Goal: Information Seeking & Learning: Learn about a topic

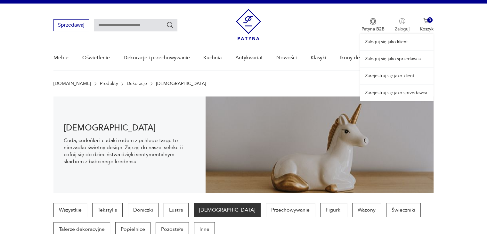
click at [405, 23] on div "Zaloguj się jako klient Zaloguj się jako sprzedawca Zarejestruj się jako klient…" at bounding box center [397, 52] width 74 height 97
click at [398, 41] on link "Zaloguj się jako klient" at bounding box center [397, 42] width 74 height 16
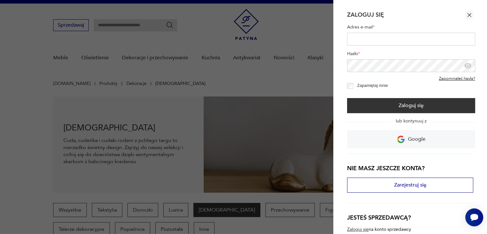
type input "**********"
click at [391, 43] on input "**********" at bounding box center [411, 39] width 128 height 13
click at [361, 88] on label "Zapamiętaj mnie" at bounding box center [372, 85] width 31 height 5
click at [363, 85] on label "Zapamiętaj mnie" at bounding box center [372, 85] width 31 height 5
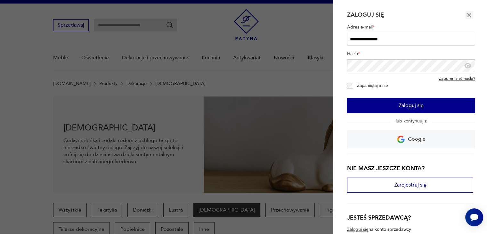
click at [351, 108] on button "Zaloguj się" at bounding box center [411, 105] width 128 height 15
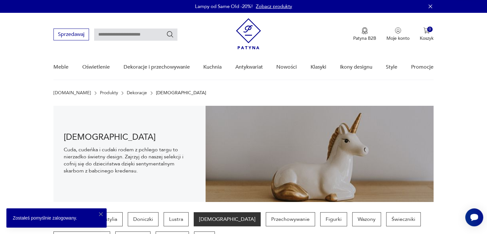
click at [430, 7] on icon "button" at bounding box center [431, 6] width 4 height 4
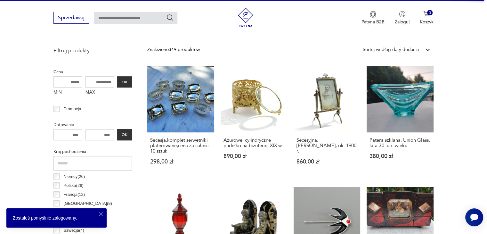
scroll to position [224, 0]
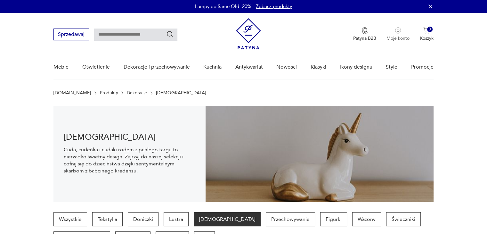
click at [401, 37] on p "Moje konto" at bounding box center [398, 38] width 23 height 6
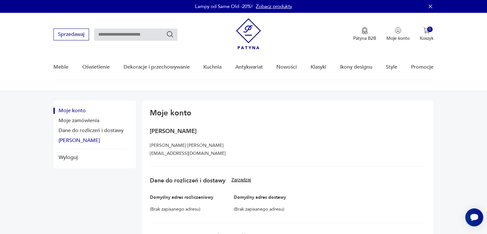
click at [75, 141] on button "[PERSON_NAME]" at bounding box center [90, 140] width 73 height 6
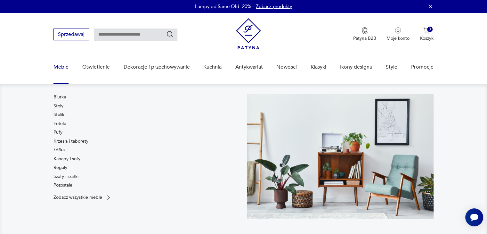
click at [60, 66] on link "Meble" at bounding box center [61, 67] width 15 height 25
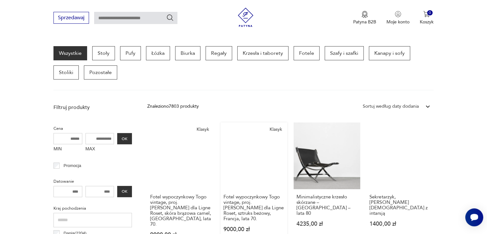
scroll to position [169, 0]
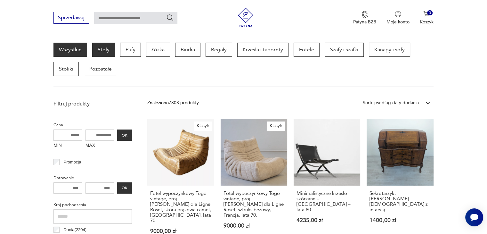
click at [103, 46] on p "Stoły" at bounding box center [103, 50] width 23 height 14
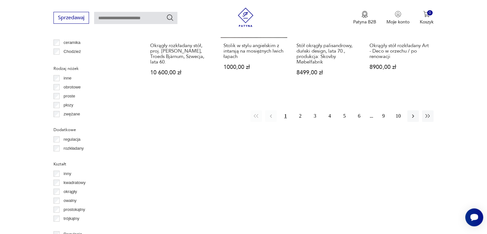
scroll to position [586, 0]
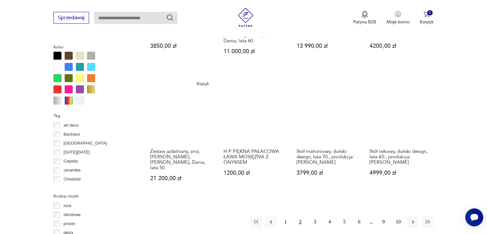
scroll to position [618, 0]
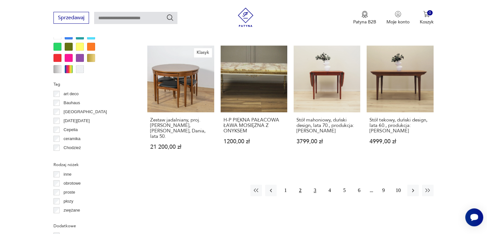
click at [314, 185] on button "3" at bounding box center [315, 191] width 12 height 12
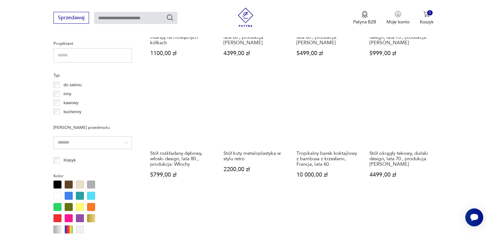
scroll to position [586, 0]
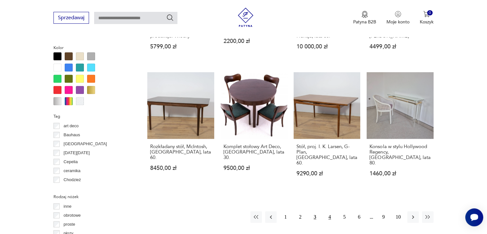
click at [332, 211] on button "4" at bounding box center [330, 217] width 12 height 12
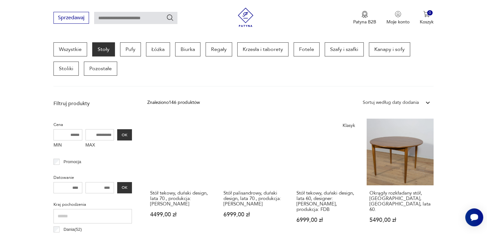
scroll to position [42, 0]
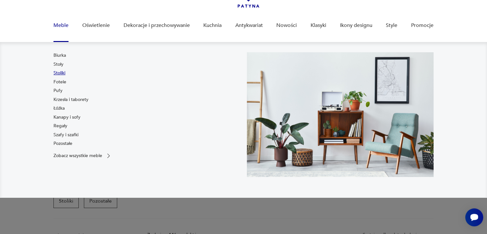
click at [60, 72] on link "Stoliki" at bounding box center [60, 73] width 12 height 6
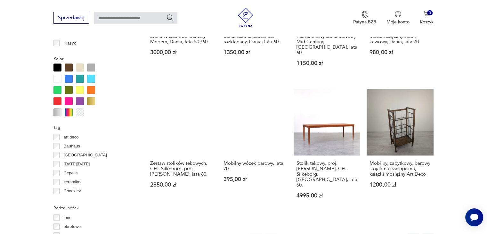
scroll to position [586, 0]
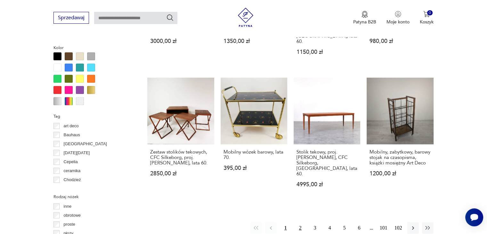
click at [301, 222] on button "2" at bounding box center [301, 228] width 12 height 12
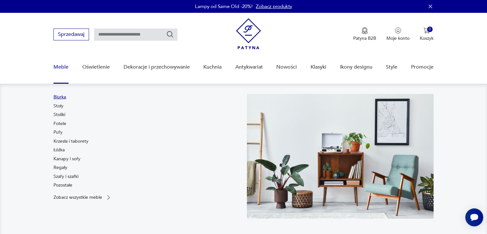
click at [60, 97] on link "Biurka" at bounding box center [60, 97] width 12 height 6
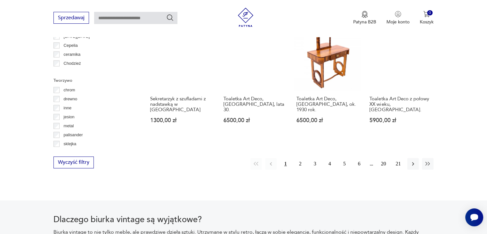
scroll to position [682, 0]
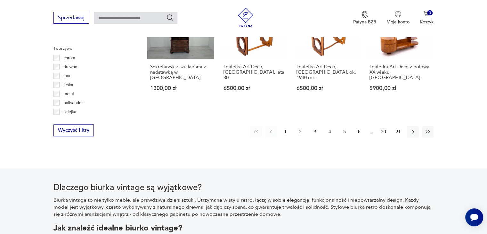
click at [299, 126] on button "2" at bounding box center [301, 132] width 12 height 12
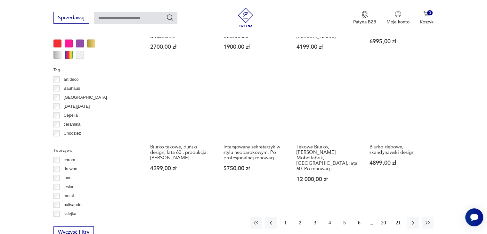
scroll to position [618, 0]
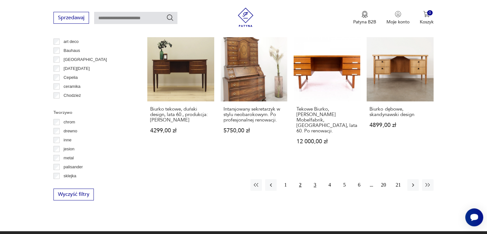
click at [318, 180] on button "3" at bounding box center [315, 185] width 12 height 12
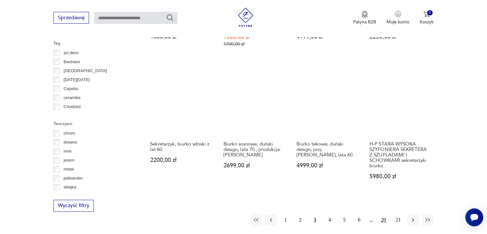
scroll to position [618, 0]
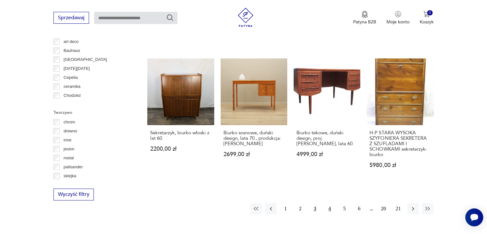
click at [332, 203] on button "4" at bounding box center [330, 209] width 12 height 12
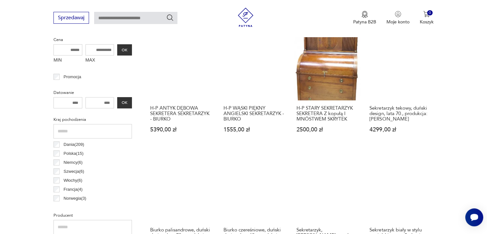
scroll to position [266, 0]
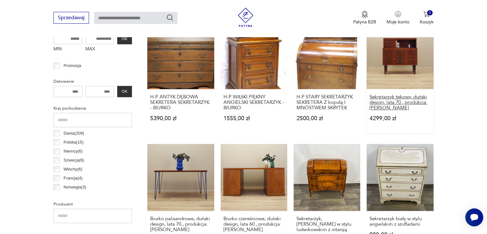
click at [410, 96] on h3 "Sekretarzyk tekowy, duński design, lata 70., produkcja: [PERSON_NAME]" at bounding box center [400, 102] width 61 height 16
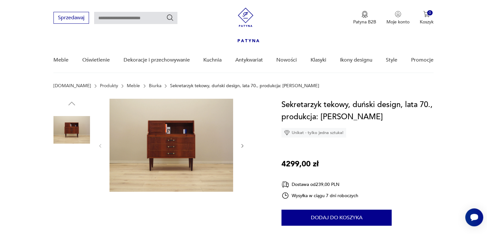
scroll to position [96, 0]
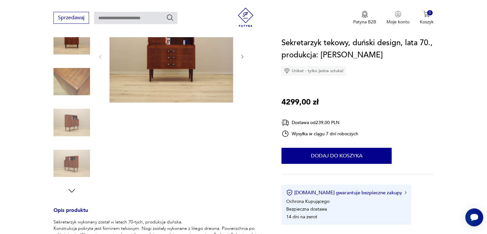
click at [242, 57] on icon "button" at bounding box center [242, 56] width 5 height 5
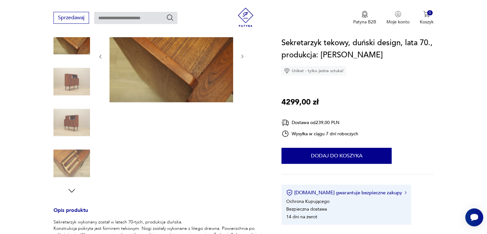
click at [242, 57] on icon "button" at bounding box center [242, 56] width 5 height 5
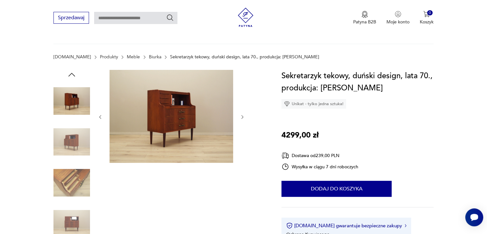
scroll to position [32, 0]
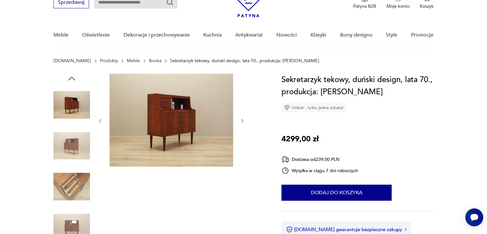
click at [244, 120] on icon "button" at bounding box center [242, 120] width 5 height 5
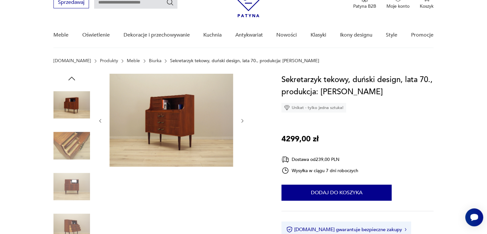
click at [244, 120] on icon "button" at bounding box center [242, 120] width 5 height 5
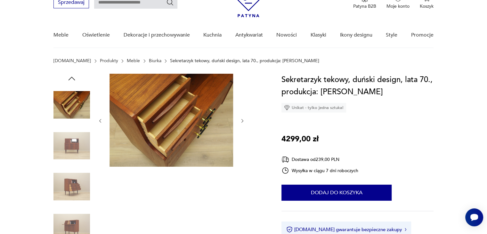
click at [244, 120] on icon "button" at bounding box center [242, 120] width 5 height 5
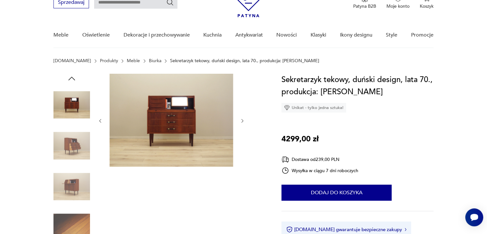
click at [244, 120] on icon "button" at bounding box center [242, 120] width 5 height 5
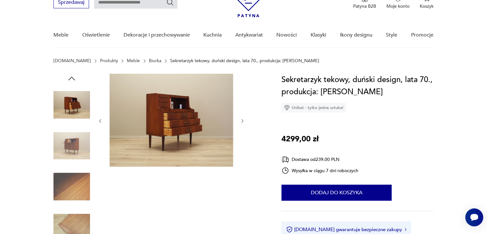
click at [244, 120] on icon "button" at bounding box center [242, 120] width 5 height 5
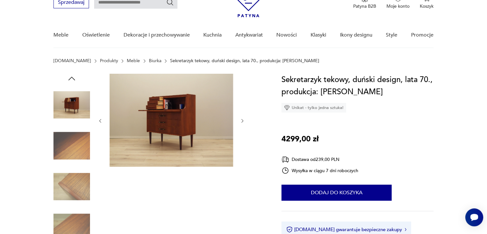
click at [244, 120] on icon "button" at bounding box center [242, 120] width 5 height 5
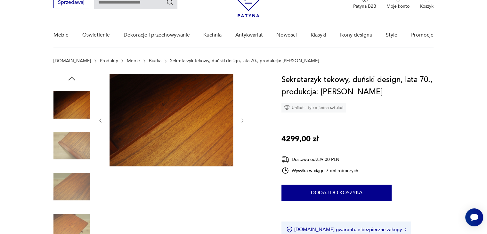
click at [243, 120] on icon "button" at bounding box center [242, 120] width 5 height 5
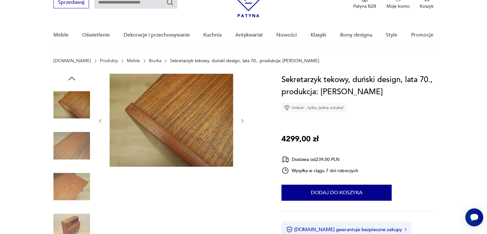
click at [243, 120] on icon "button" at bounding box center [242, 120] width 5 height 5
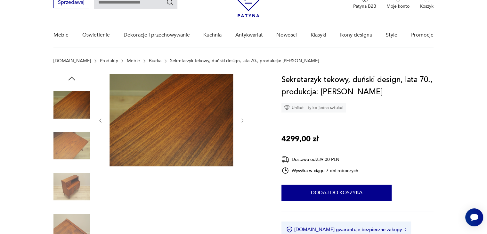
click at [243, 120] on icon "button" at bounding box center [242, 120] width 5 height 5
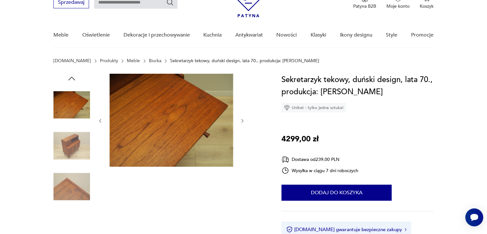
click at [243, 120] on icon "button" at bounding box center [242, 120] width 5 height 5
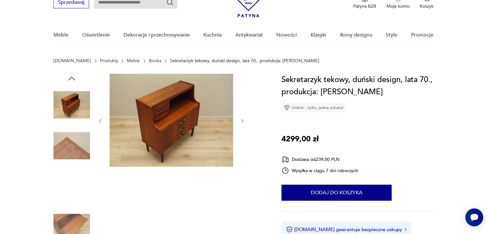
click at [243, 120] on icon "button" at bounding box center [242, 120] width 5 height 5
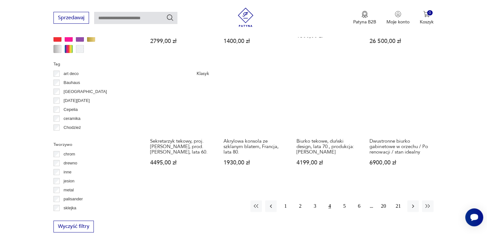
scroll to position [650, 0]
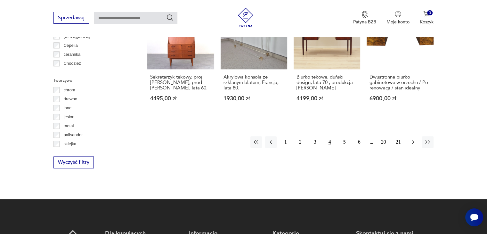
click at [413, 141] on icon "button" at bounding box center [413, 142] width 2 height 4
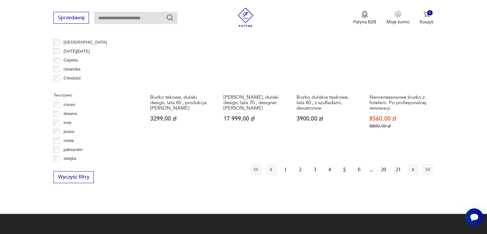
scroll to position [650, 0]
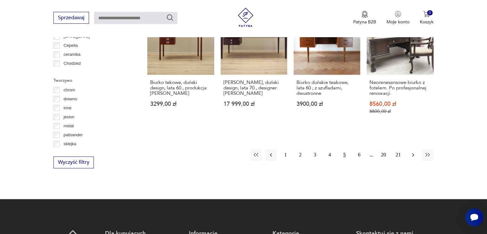
click at [410, 152] on icon "button" at bounding box center [413, 155] width 6 height 6
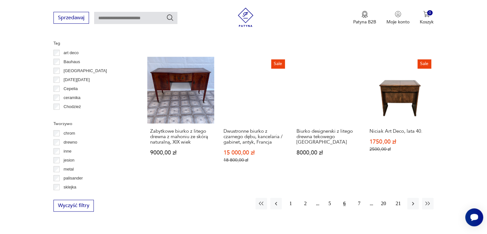
scroll to position [618, 0]
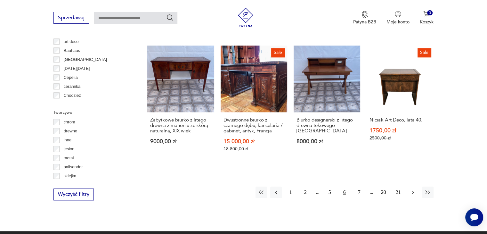
click at [410, 186] on button "button" at bounding box center [414, 192] width 12 height 12
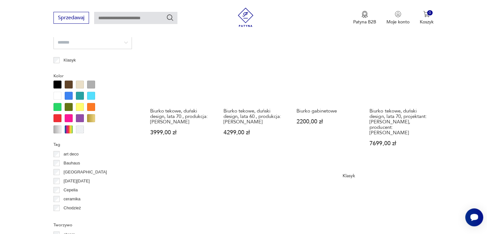
scroll to position [554, 0]
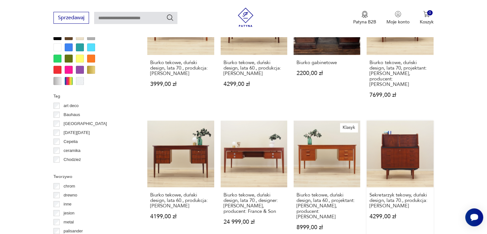
click at [408, 154] on link "Sekretarzyk tekowy, duński design, lata 70., produkcja: [PERSON_NAME] 4299,00 zł" at bounding box center [400, 181] width 67 height 122
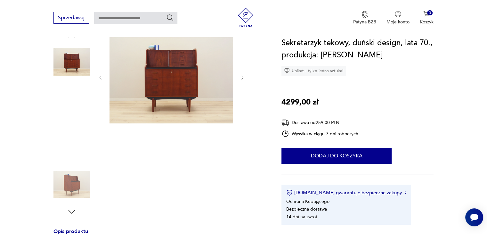
scroll to position [64, 0]
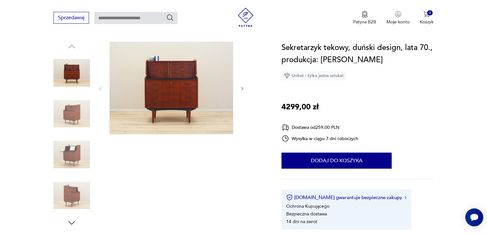
click at [240, 89] on icon "button" at bounding box center [242, 88] width 5 height 5
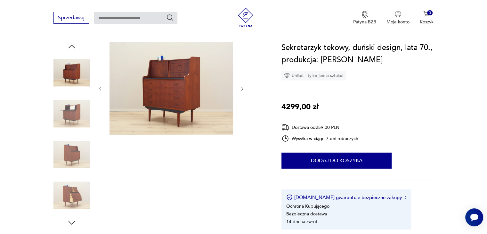
click at [240, 89] on icon "button" at bounding box center [242, 88] width 5 height 5
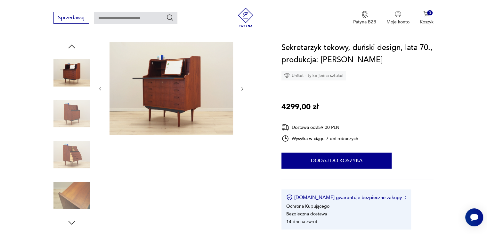
click at [240, 89] on icon "button" at bounding box center [242, 88] width 5 height 5
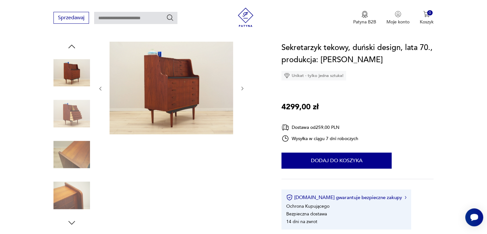
click at [240, 89] on icon "button" at bounding box center [242, 88] width 5 height 5
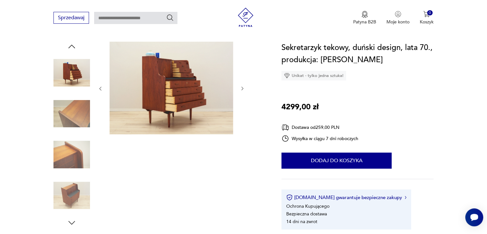
click at [240, 89] on icon "button" at bounding box center [242, 88] width 5 height 5
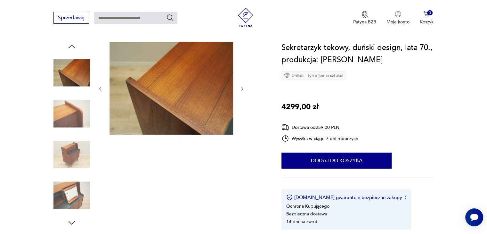
click at [240, 89] on icon "button" at bounding box center [242, 88] width 5 height 5
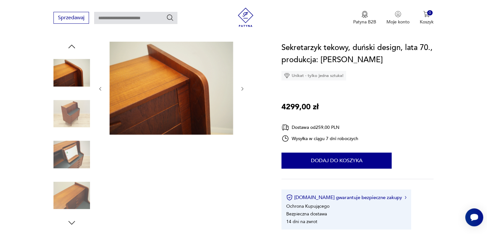
click at [240, 89] on icon "button" at bounding box center [242, 88] width 5 height 5
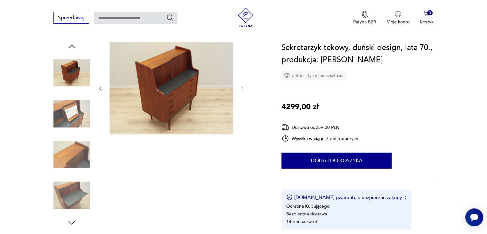
click at [240, 89] on icon "button" at bounding box center [242, 88] width 5 height 5
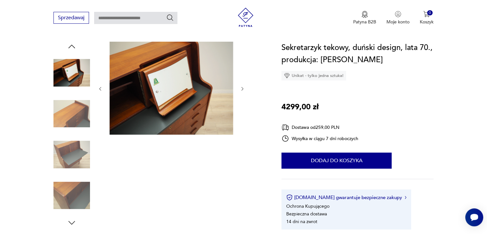
click at [240, 89] on icon "button" at bounding box center [242, 88] width 5 height 5
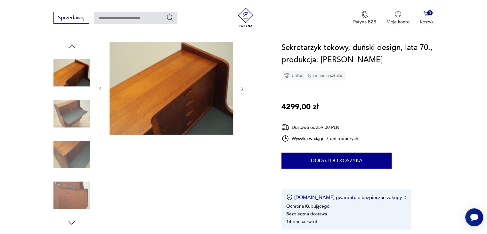
click at [240, 89] on icon "button" at bounding box center [242, 88] width 5 height 5
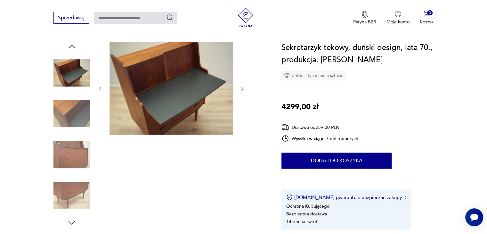
click at [240, 89] on icon "button" at bounding box center [242, 88] width 5 height 5
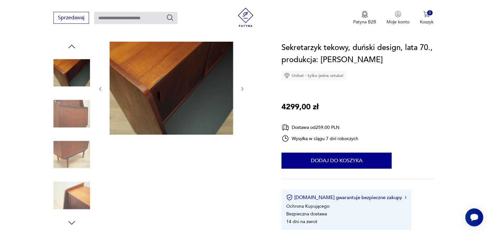
click at [240, 89] on icon "button" at bounding box center [242, 88] width 5 height 5
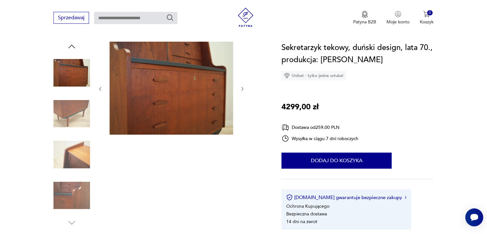
click at [240, 89] on icon "button" at bounding box center [242, 88] width 5 height 5
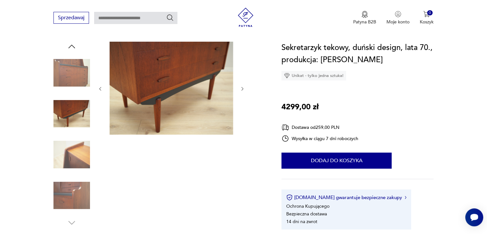
click at [240, 89] on icon "button" at bounding box center [242, 88] width 5 height 5
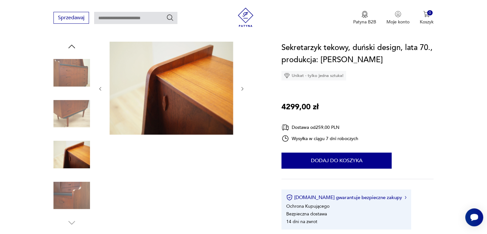
click at [240, 89] on icon "button" at bounding box center [242, 88] width 5 height 5
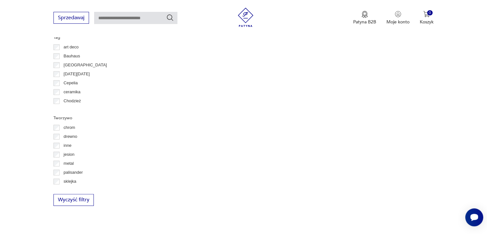
scroll to position [613, 0]
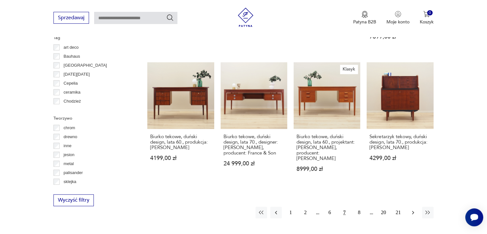
click at [415, 209] on icon "button" at bounding box center [413, 212] width 6 height 6
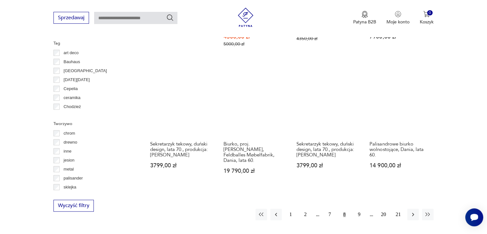
scroll to position [618, 0]
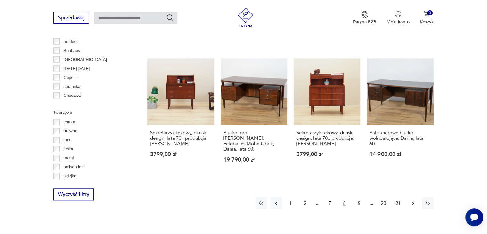
click at [414, 200] on icon "button" at bounding box center [413, 203] width 6 height 6
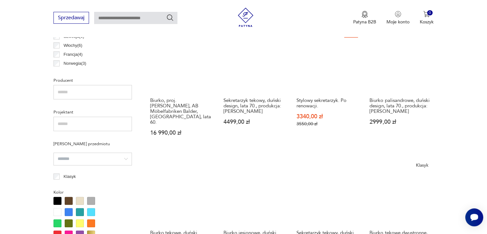
scroll to position [362, 0]
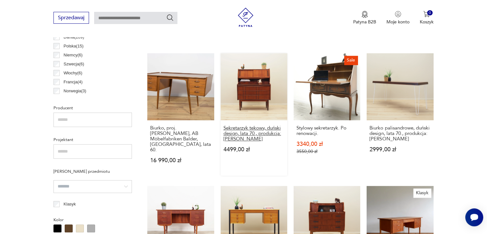
click at [252, 130] on h3 "Sekretarzyk tekowy, duński design, lata 70., produkcja: [PERSON_NAME]" at bounding box center [254, 133] width 61 height 16
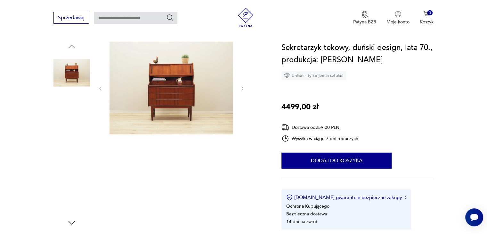
scroll to position [64, 0]
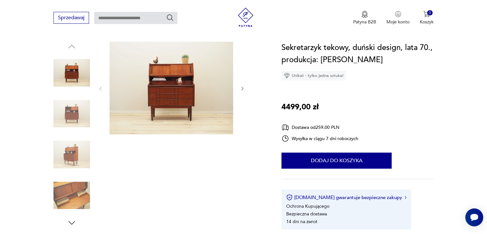
click at [241, 88] on icon "button" at bounding box center [242, 88] width 5 height 5
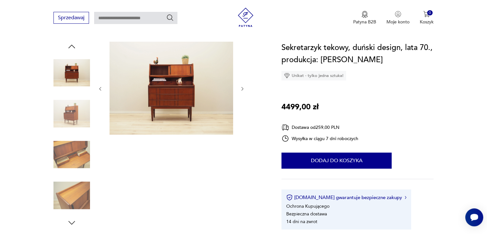
click at [241, 88] on icon "button" at bounding box center [242, 88] width 5 height 5
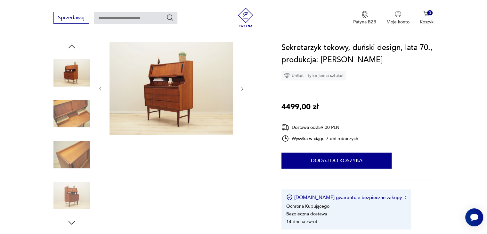
click at [241, 87] on icon "button" at bounding box center [242, 88] width 5 height 5
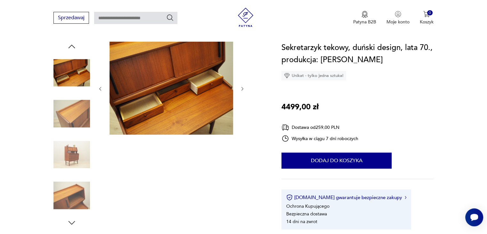
click at [241, 87] on icon "button" at bounding box center [242, 88] width 5 height 5
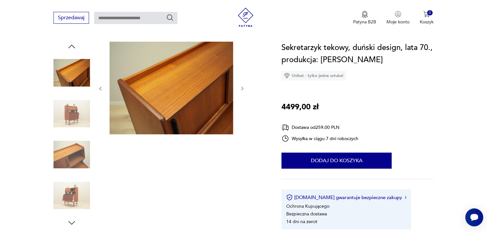
click at [241, 87] on icon "button" at bounding box center [242, 88] width 5 height 5
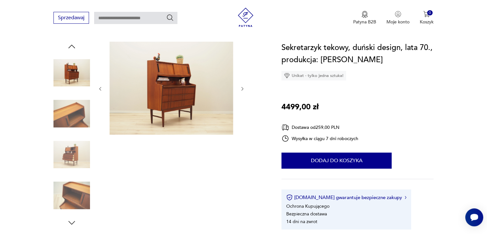
click at [241, 87] on icon "button" at bounding box center [242, 88] width 5 height 5
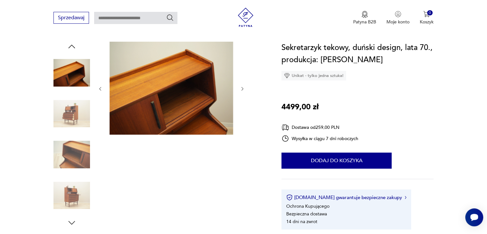
click at [241, 87] on icon "button" at bounding box center [242, 88] width 5 height 5
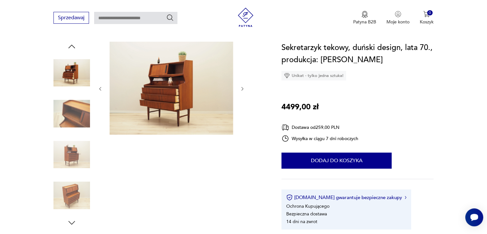
click at [241, 87] on icon "button" at bounding box center [242, 88] width 5 height 5
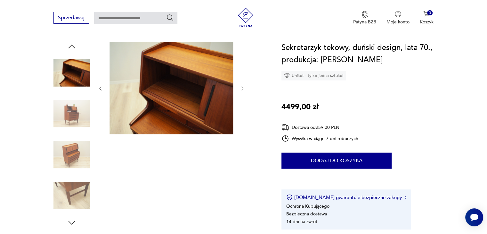
click at [241, 87] on icon "button" at bounding box center [242, 88] width 5 height 5
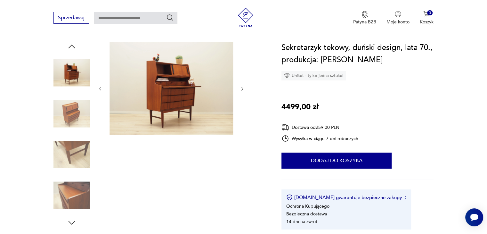
click at [241, 87] on icon "button" at bounding box center [242, 88] width 5 height 5
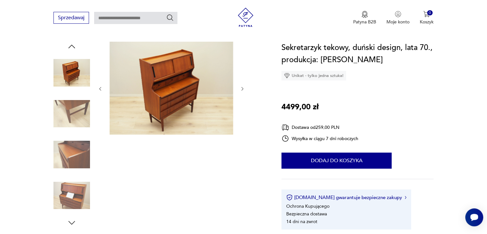
click at [241, 87] on icon "button" at bounding box center [242, 88] width 5 height 5
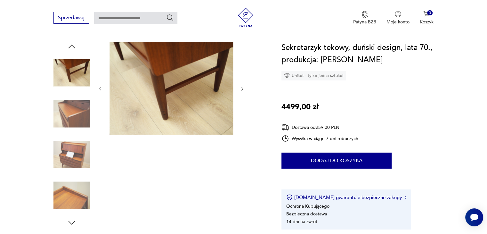
click at [241, 87] on icon "button" at bounding box center [242, 88] width 5 height 5
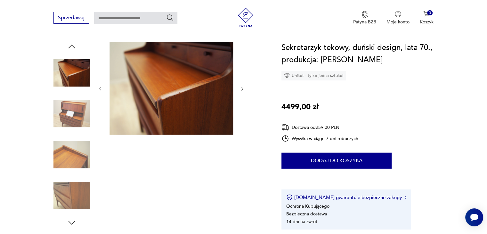
click at [241, 87] on icon "button" at bounding box center [242, 88] width 5 height 5
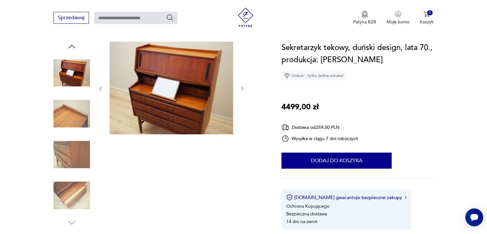
click at [244, 88] on icon "button" at bounding box center [242, 88] width 5 height 5
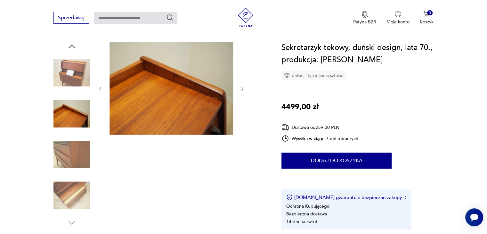
click at [244, 88] on icon "button" at bounding box center [242, 88] width 5 height 5
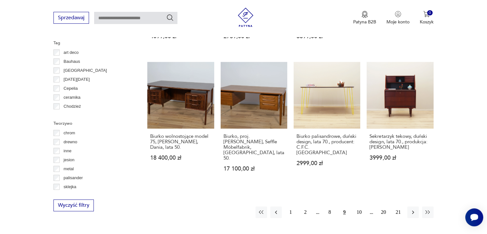
scroll to position [618, 0]
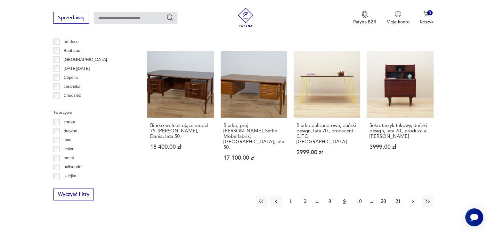
click at [415, 198] on icon "button" at bounding box center [413, 201] width 6 height 6
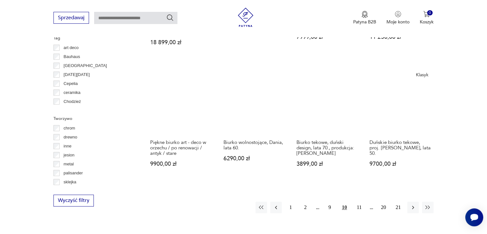
scroll to position [682, 0]
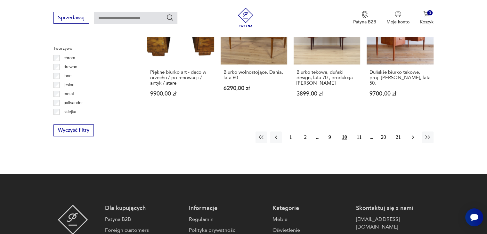
click at [415, 134] on icon "button" at bounding box center [413, 137] width 6 height 6
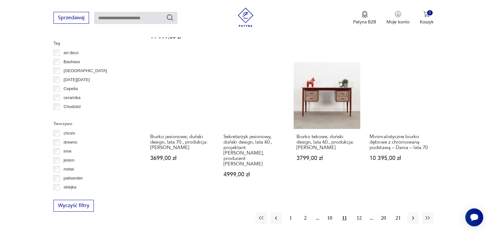
scroll to position [618, 0]
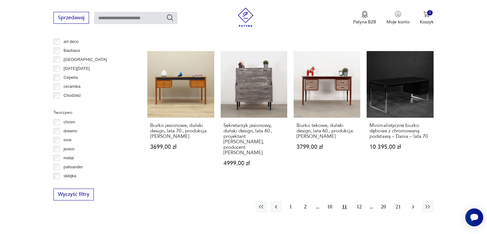
click at [413, 203] on icon "button" at bounding box center [413, 206] width 6 height 6
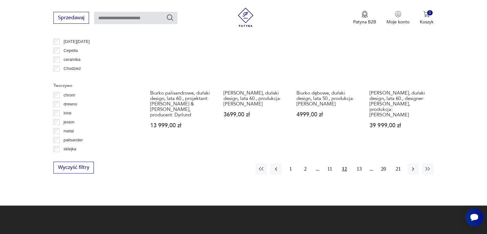
scroll to position [650, 0]
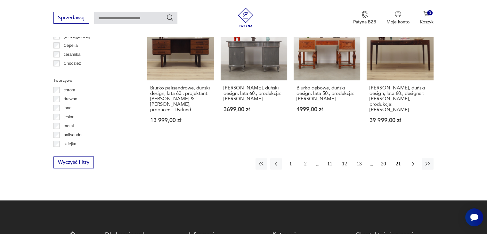
click at [412, 161] on icon "button" at bounding box center [413, 164] width 6 height 6
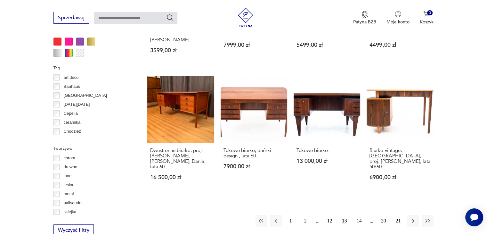
scroll to position [586, 0]
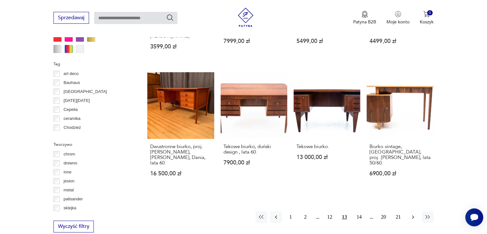
click at [414, 214] on icon "button" at bounding box center [413, 217] width 6 height 6
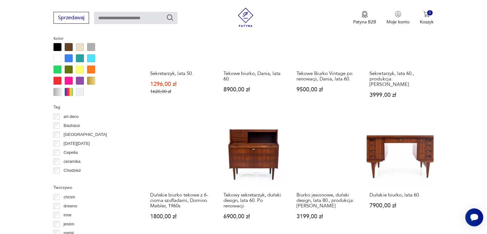
scroll to position [554, 0]
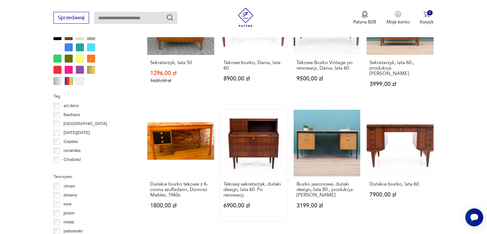
click at [259, 143] on link "Tekowy sekretarzyk, duński design, lata 60. Po renowacji. 6900,00 zł" at bounding box center [254, 165] width 67 height 111
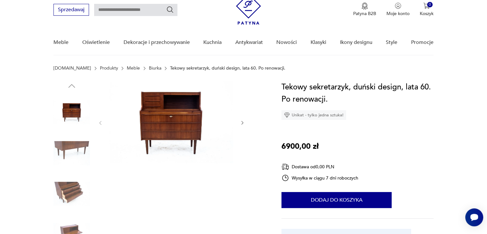
scroll to position [32, 0]
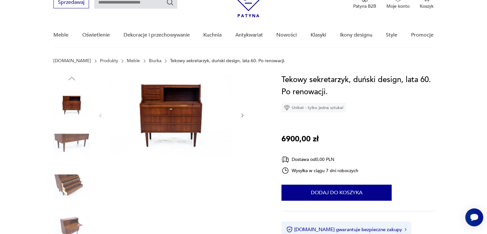
click at [243, 118] on button "button" at bounding box center [242, 115] width 5 height 6
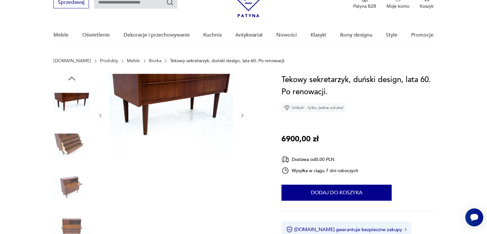
click at [243, 115] on icon "button" at bounding box center [242, 115] width 5 height 5
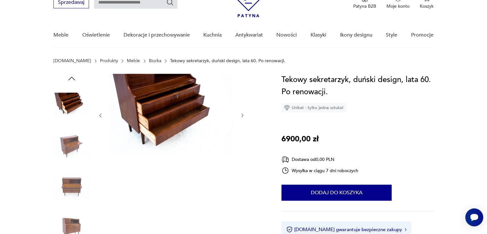
click at [243, 115] on icon "button" at bounding box center [242, 115] width 5 height 5
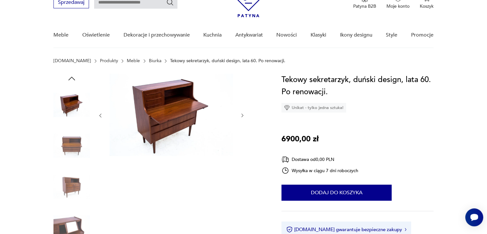
click at [243, 115] on icon "button" at bounding box center [242, 115] width 5 height 5
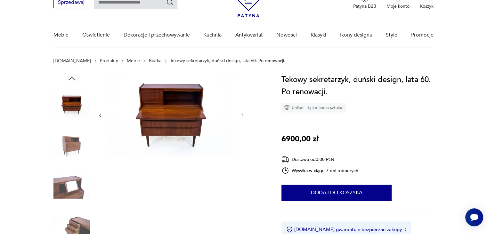
click at [243, 115] on icon "button" at bounding box center [242, 115] width 5 height 5
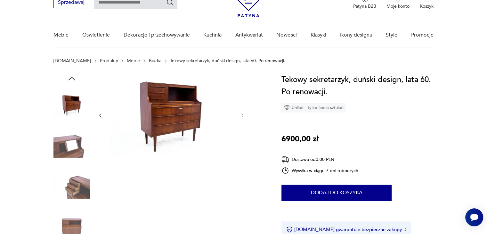
click at [243, 115] on icon "button" at bounding box center [242, 115] width 5 height 5
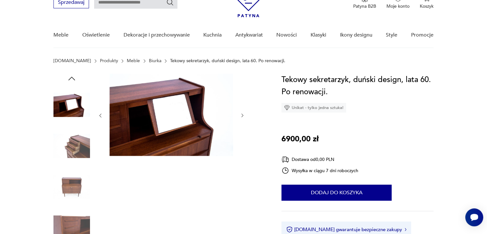
click at [243, 115] on icon "button" at bounding box center [242, 115] width 5 height 5
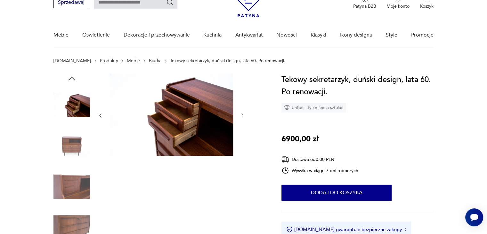
click at [243, 115] on icon "button" at bounding box center [242, 115] width 5 height 5
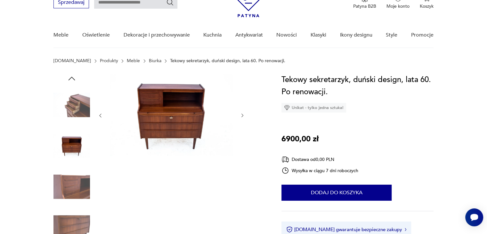
click at [243, 115] on icon "button" at bounding box center [242, 115] width 5 height 5
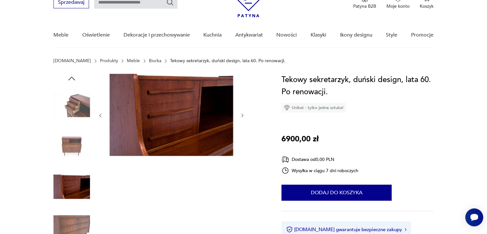
click at [243, 115] on icon "button" at bounding box center [242, 115] width 5 height 5
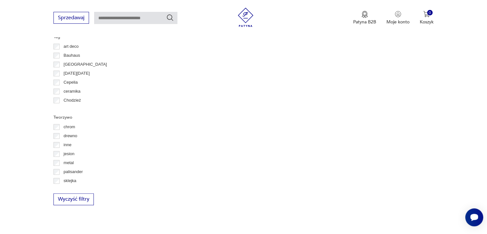
scroll to position [613, 0]
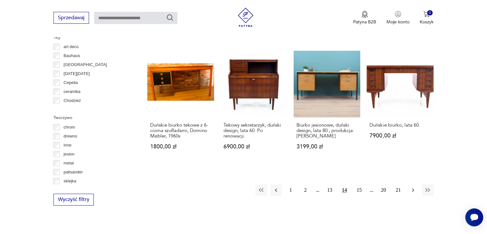
click at [411, 187] on icon "button" at bounding box center [413, 190] width 6 height 6
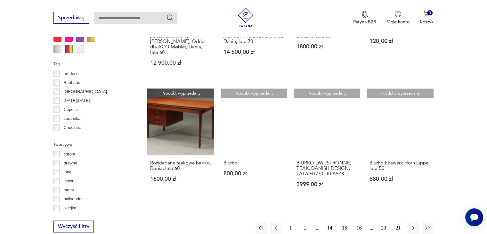
scroll to position [618, 0]
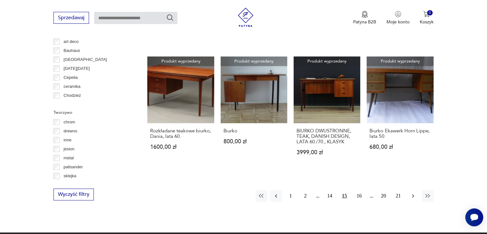
click at [413, 194] on icon "button" at bounding box center [413, 196] width 2 height 4
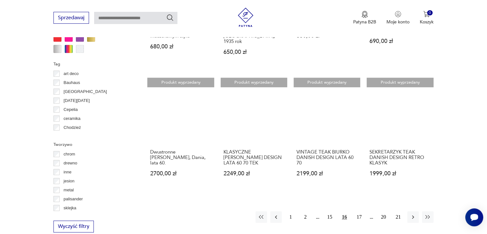
scroll to position [618, 0]
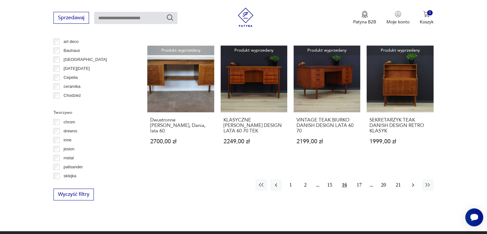
click at [412, 183] on icon "button" at bounding box center [413, 185] width 2 height 4
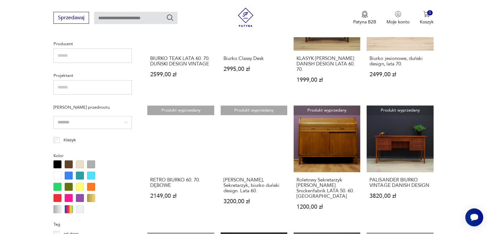
scroll to position [458, 0]
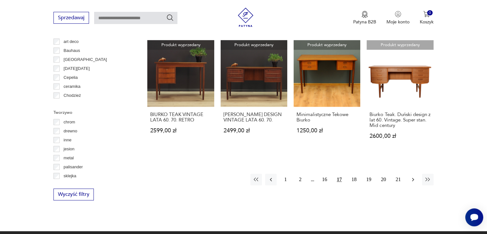
click at [413, 176] on icon "button" at bounding box center [413, 179] width 6 height 6
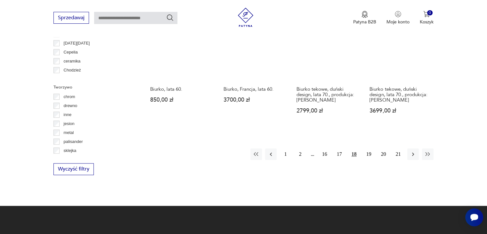
scroll to position [650, 0]
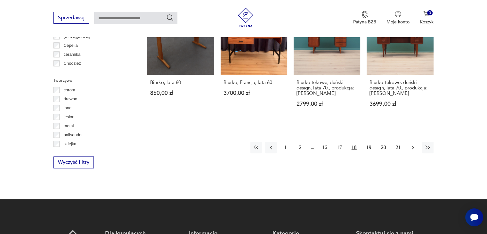
click at [413, 148] on icon "button" at bounding box center [413, 147] width 6 height 6
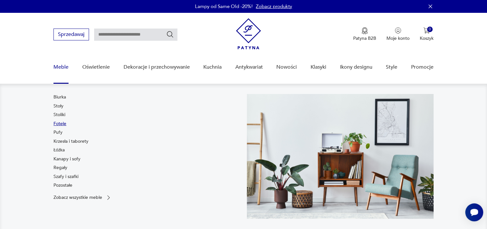
click at [65, 125] on link "Fotele" at bounding box center [60, 123] width 13 height 6
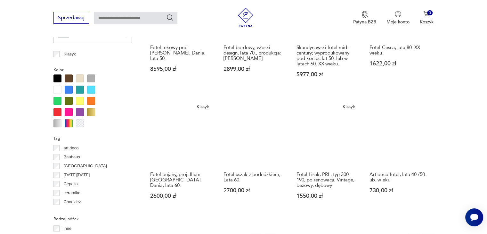
scroll to position [650, 0]
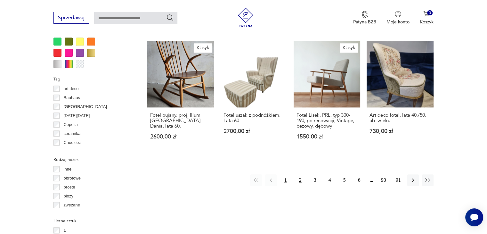
click at [298, 174] on button "2" at bounding box center [301, 180] width 12 height 12
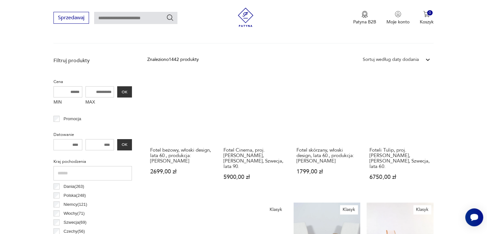
scroll to position [234, 0]
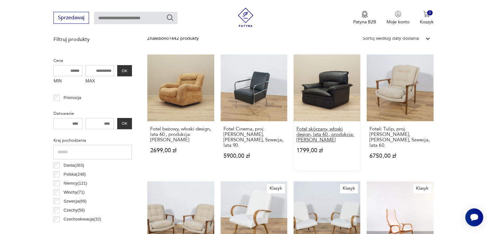
click at [307, 132] on h3 "Fotel skórzany, włoski design, lata 60., produkcja: [PERSON_NAME]" at bounding box center [327, 134] width 61 height 16
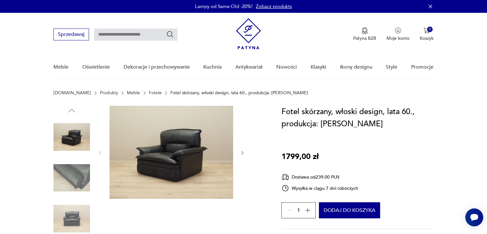
click at [242, 153] on icon "button" at bounding box center [242, 152] width 5 height 5
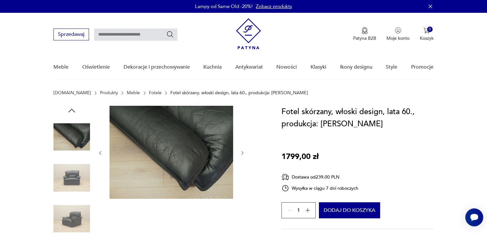
click at [242, 153] on icon "button" at bounding box center [242, 152] width 5 height 5
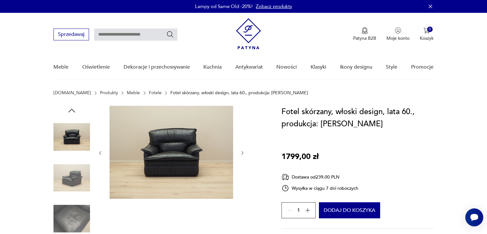
click at [242, 152] on icon "button" at bounding box center [242, 152] width 5 height 5
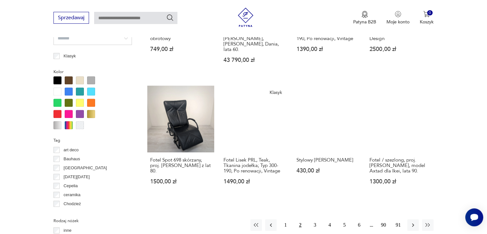
scroll to position [682, 0]
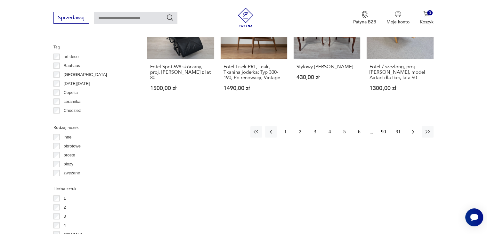
click at [411, 128] on icon "button" at bounding box center [413, 131] width 6 height 6
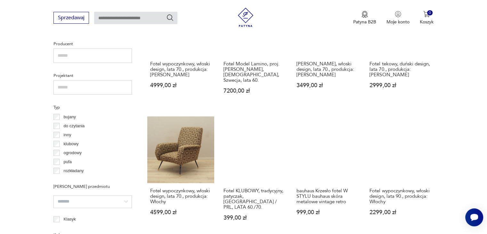
scroll to position [458, 0]
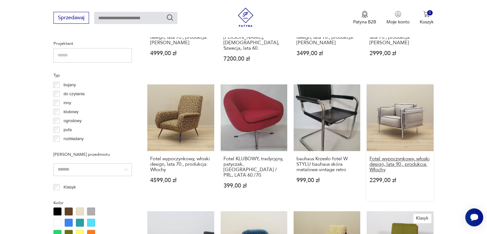
click at [417, 156] on h3 "Fotel wypoczynkowy, włoski design, lata 90., produkcja: Włochy" at bounding box center [400, 164] width 61 height 16
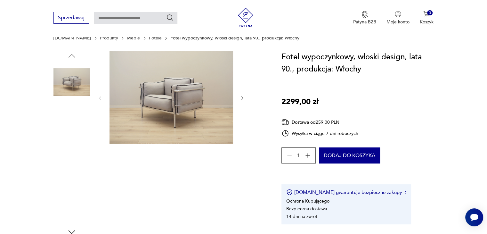
scroll to position [64, 0]
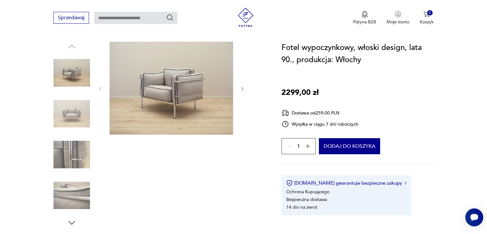
click at [240, 90] on icon "button" at bounding box center [242, 88] width 5 height 5
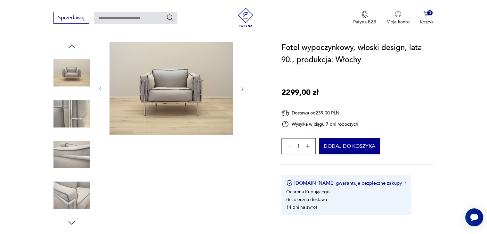
click at [243, 88] on icon "button" at bounding box center [243, 89] width 2 height 4
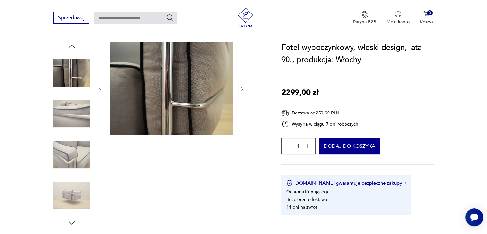
click at [243, 88] on icon "button" at bounding box center [243, 89] width 2 height 4
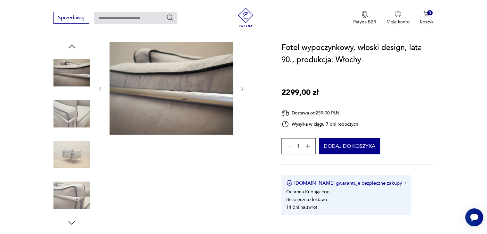
click at [243, 88] on icon "button" at bounding box center [243, 89] width 2 height 4
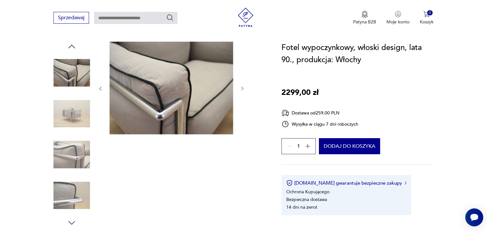
click at [243, 88] on icon "button" at bounding box center [243, 89] width 2 height 4
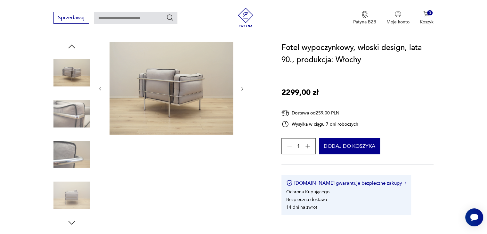
click at [243, 88] on icon "button" at bounding box center [243, 89] width 2 height 4
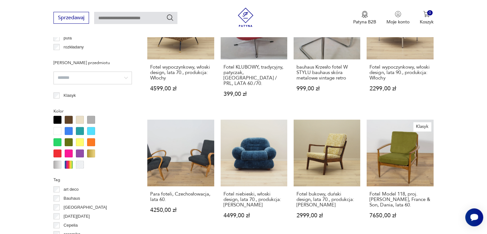
scroll to position [613, 0]
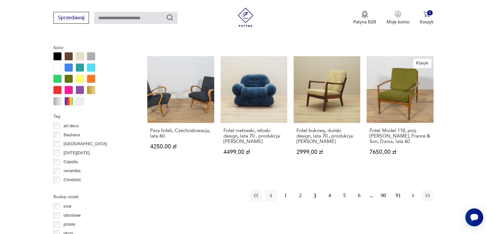
click at [410, 192] on icon "button" at bounding box center [413, 195] width 6 height 6
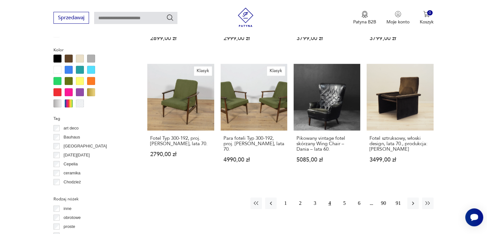
scroll to position [650, 0]
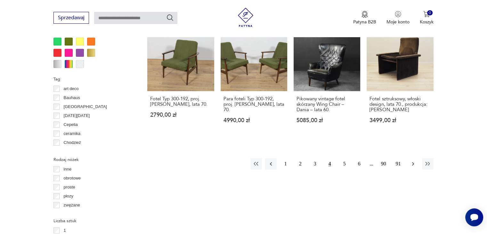
click at [412, 161] on icon "button" at bounding box center [413, 164] width 6 height 6
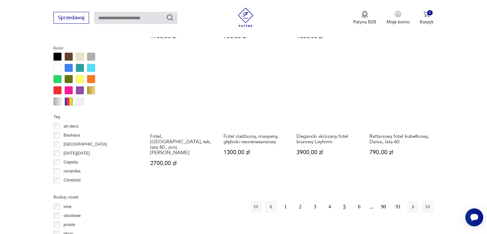
scroll to position [650, 0]
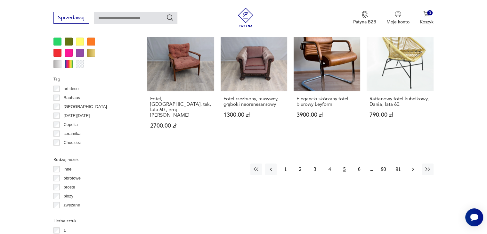
click at [414, 166] on icon "button" at bounding box center [413, 169] width 6 height 6
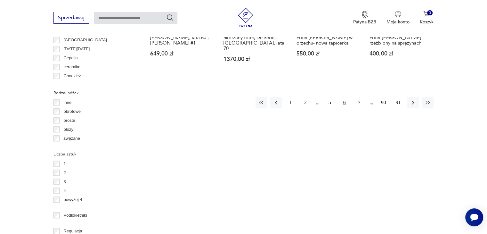
scroll to position [714, 0]
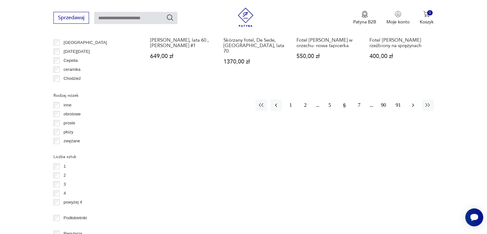
click at [416, 102] on icon "button" at bounding box center [413, 105] width 6 height 6
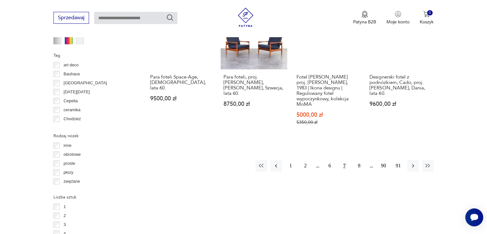
scroll to position [682, 0]
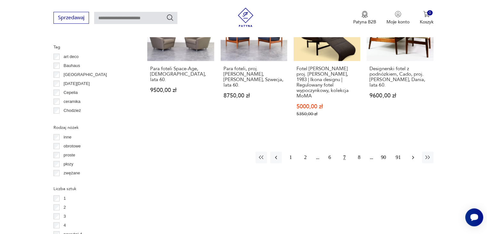
click at [414, 154] on icon "button" at bounding box center [413, 157] width 6 height 6
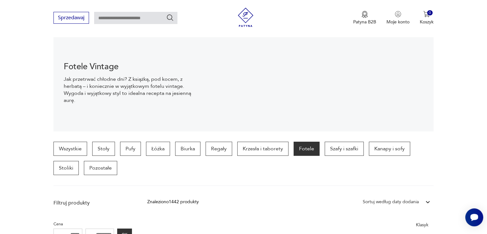
scroll to position [10, 0]
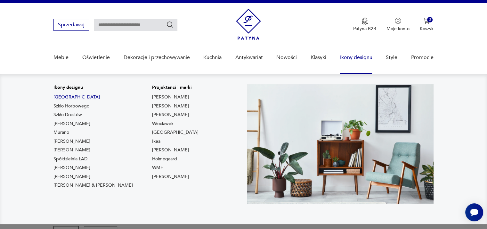
click at [58, 97] on link "[GEOGRAPHIC_DATA]" at bounding box center [77, 97] width 46 height 6
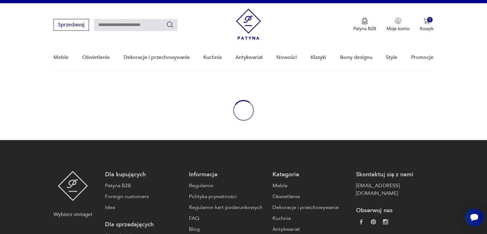
type input "****"
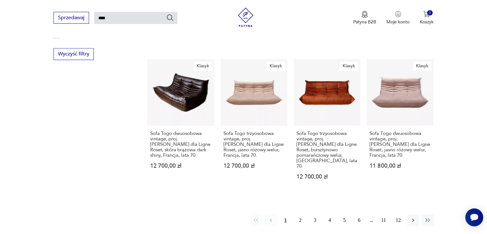
scroll to position [531, 0]
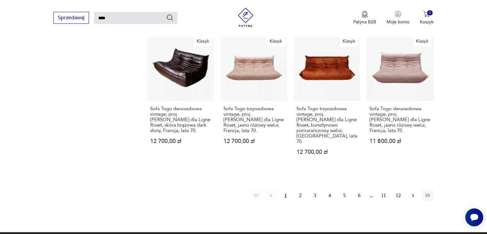
click at [413, 194] on icon "button" at bounding box center [413, 196] width 2 height 4
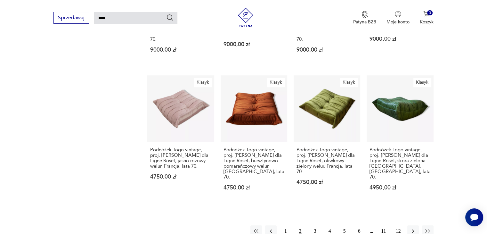
scroll to position [535, 0]
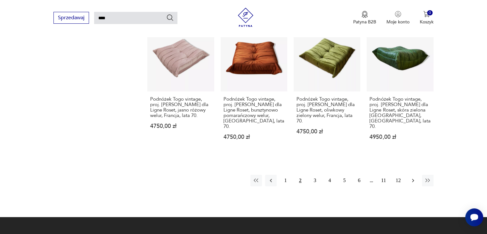
click at [409, 175] on button "button" at bounding box center [414, 181] width 12 height 12
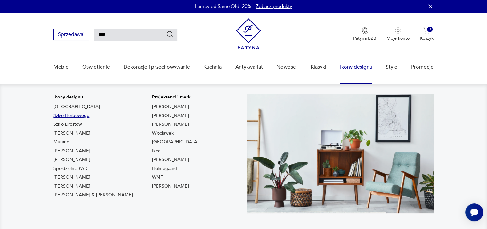
click at [70, 115] on link "Szkło Horbowego" at bounding box center [72, 115] width 36 height 6
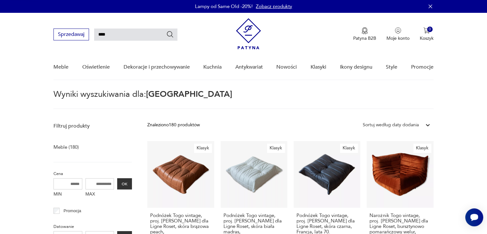
type input "*******"
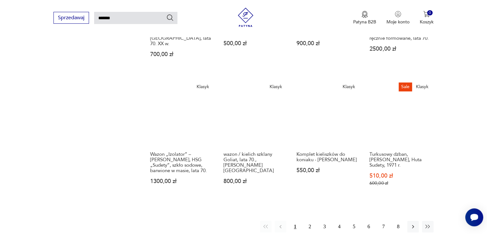
scroll to position [503, 0]
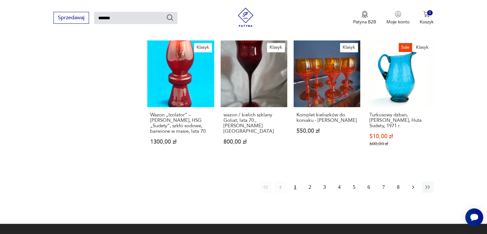
click at [416, 184] on icon "button" at bounding box center [413, 187] width 6 height 6
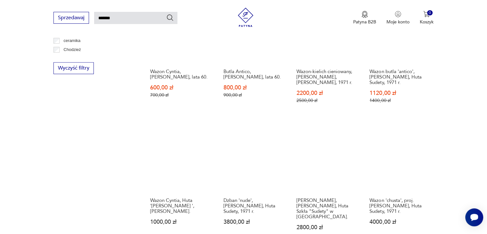
scroll to position [471, 0]
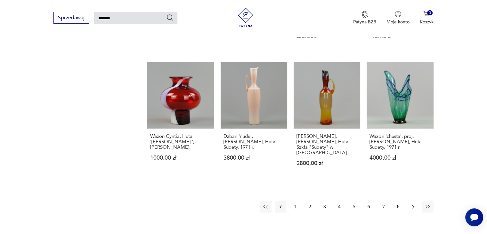
click at [414, 203] on icon "button" at bounding box center [413, 206] width 6 height 6
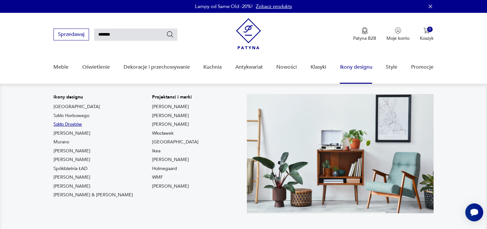
click at [61, 122] on link "Szkło Drostów" at bounding box center [68, 124] width 29 height 6
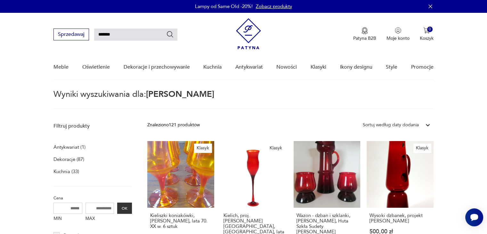
type input "*****"
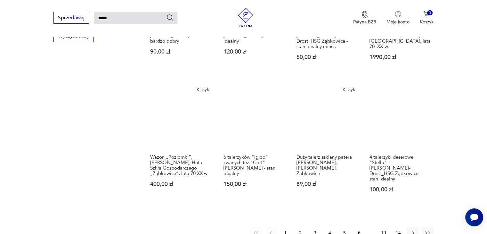
scroll to position [471, 0]
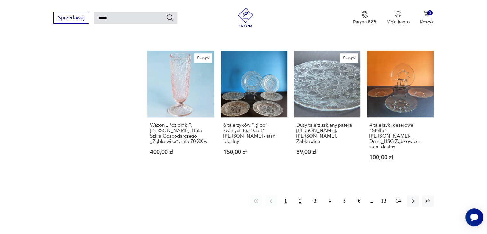
click at [296, 195] on button "2" at bounding box center [301, 201] width 12 height 12
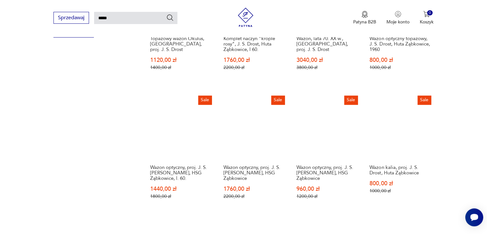
scroll to position [471, 0]
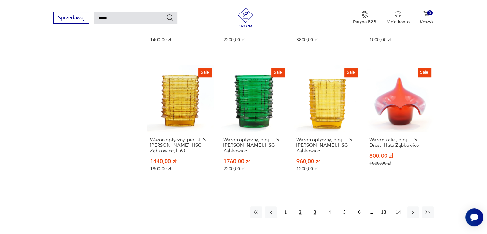
click at [311, 208] on button "3" at bounding box center [315, 212] width 12 height 12
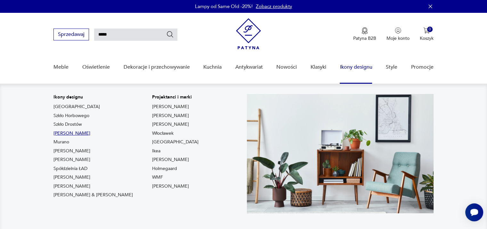
click at [63, 131] on link "[PERSON_NAME]" at bounding box center [72, 133] width 37 height 6
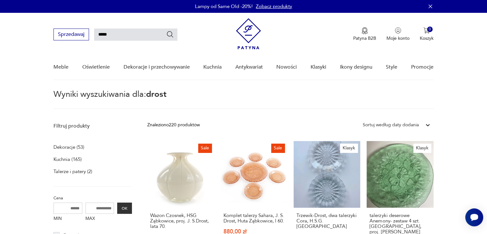
type input "*******"
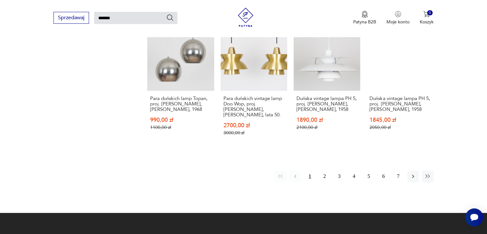
scroll to position [535, 0]
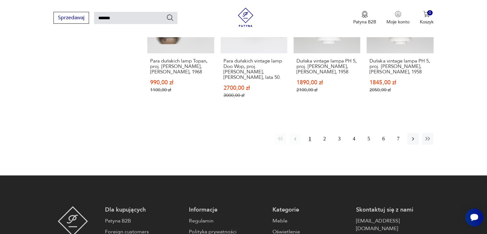
click at [318, 136] on div "1 2 3 4 5 6 7" at bounding box center [354, 139] width 159 height 12
click at [323, 134] on button "2" at bounding box center [325, 139] width 12 height 12
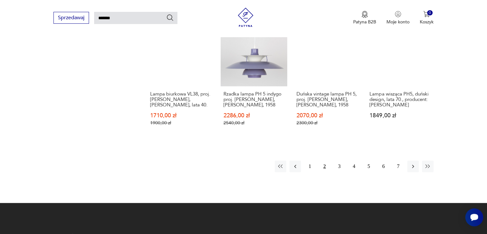
scroll to position [535, 0]
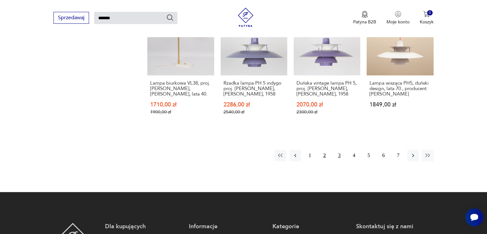
click at [339, 153] on button "3" at bounding box center [340, 156] width 12 height 12
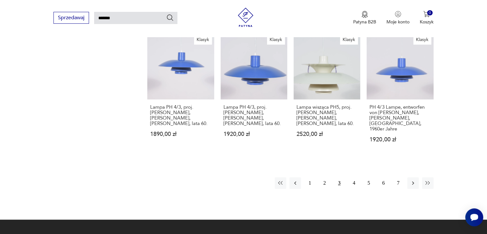
scroll to position [567, 0]
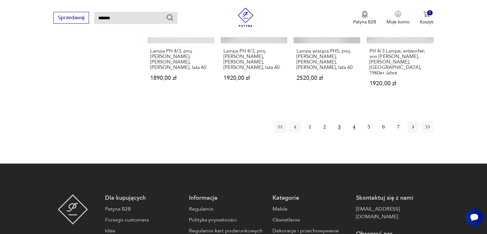
click at [350, 121] on button "4" at bounding box center [355, 127] width 12 height 12
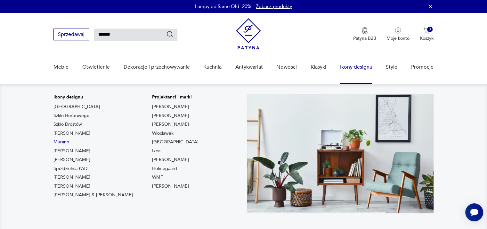
click at [68, 140] on link "Murano" at bounding box center [62, 142] width 16 height 6
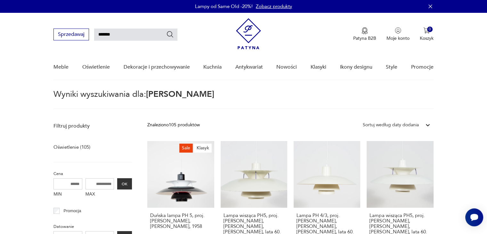
type input "******"
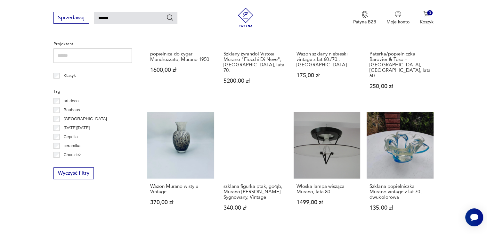
scroll to position [279, 0]
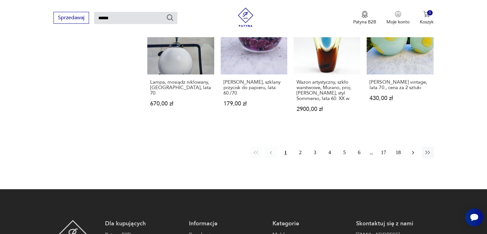
click at [416, 149] on icon "button" at bounding box center [413, 152] width 6 height 6
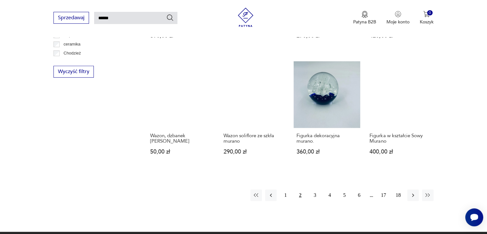
scroll to position [439, 0]
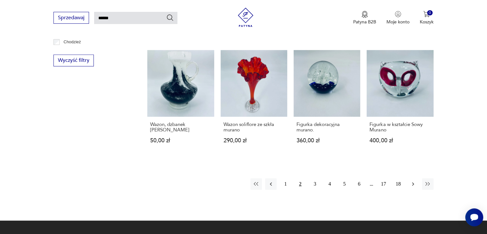
click at [414, 184] on icon "button" at bounding box center [413, 184] width 6 height 6
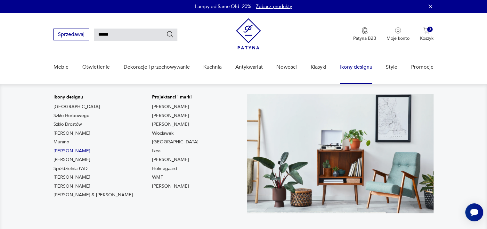
click at [59, 150] on link "[PERSON_NAME]" at bounding box center [72, 151] width 37 height 6
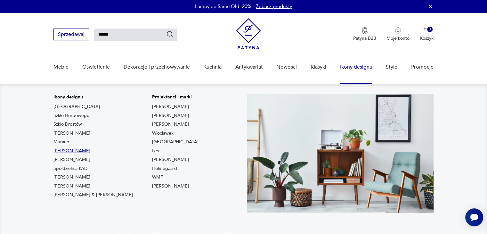
type input "**********"
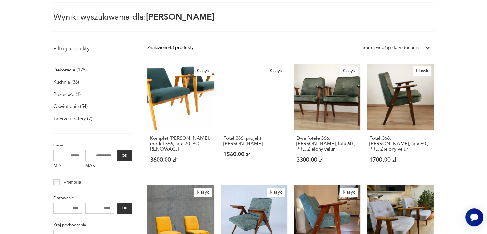
scroll to position [55, 0]
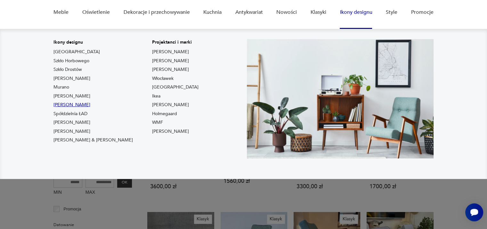
click at [70, 105] on link "[PERSON_NAME]" at bounding box center [72, 105] width 37 height 6
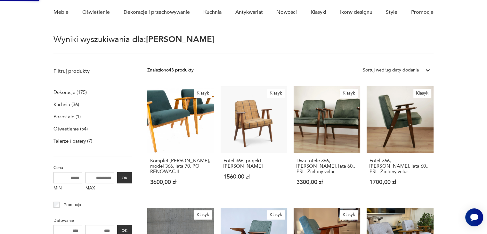
type input "*****"
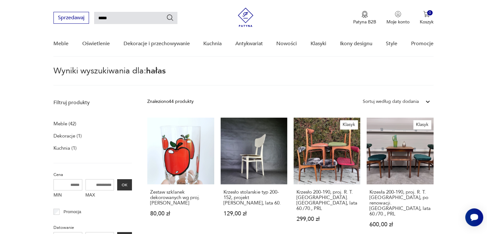
scroll to position [23, 0]
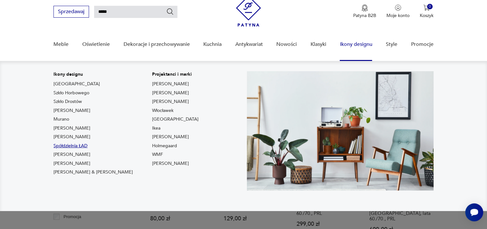
click at [62, 148] on link "Spółdzielnia ŁAD" at bounding box center [71, 146] width 34 height 6
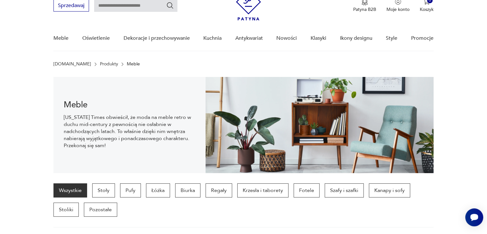
scroll to position [23, 0]
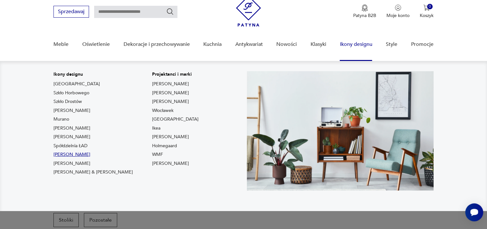
click at [63, 153] on link "[PERSON_NAME]" at bounding box center [72, 154] width 37 height 6
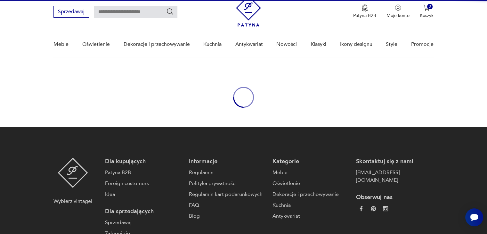
type input "******"
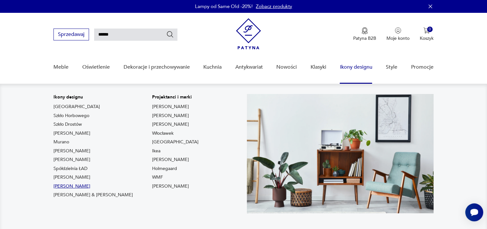
click at [62, 185] on link "[PERSON_NAME]" at bounding box center [72, 186] width 37 height 6
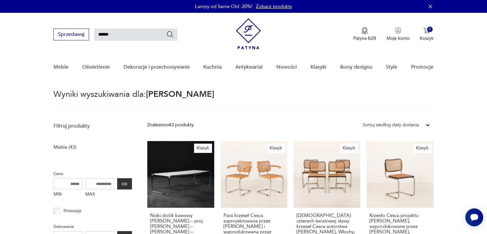
type input "*******"
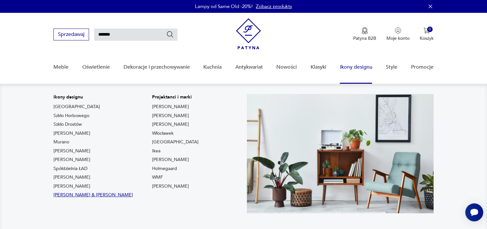
click at [72, 194] on link "[PERSON_NAME] & [PERSON_NAME]" at bounding box center [93, 195] width 79 height 6
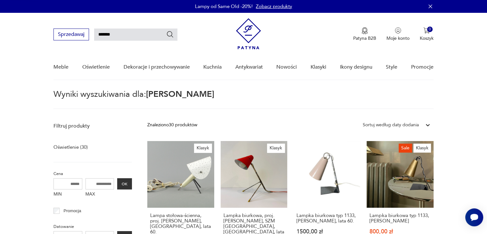
type input "*****"
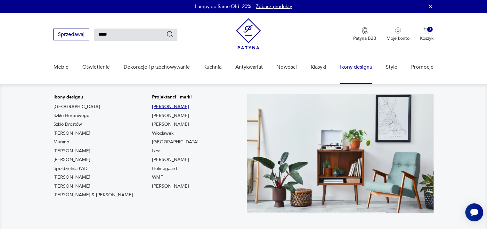
click at [152, 108] on link "[PERSON_NAME]" at bounding box center [170, 106] width 37 height 6
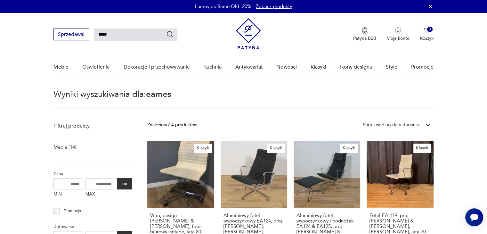
type input "**********"
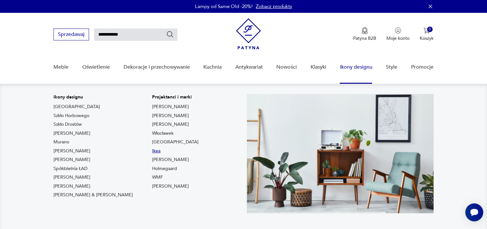
click at [152, 150] on link "Ikea" at bounding box center [156, 151] width 8 height 6
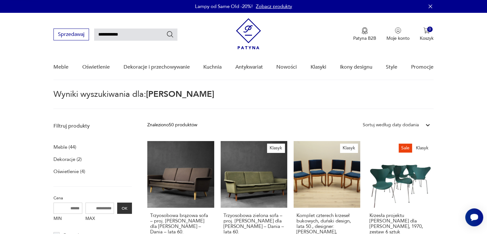
type input "****"
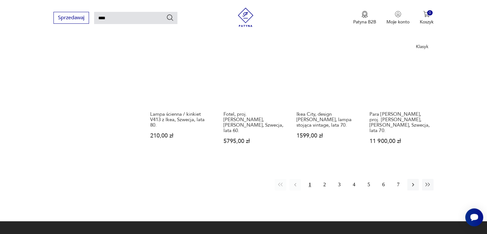
scroll to position [471, 0]
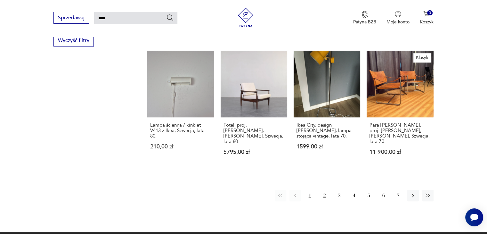
click at [324, 190] on button "2" at bounding box center [325, 196] width 12 height 12
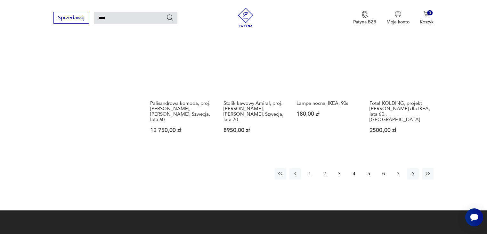
scroll to position [503, 0]
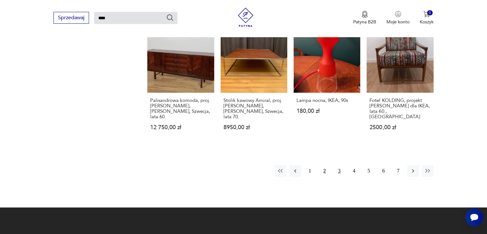
click at [338, 165] on button "3" at bounding box center [340, 171] width 12 height 12
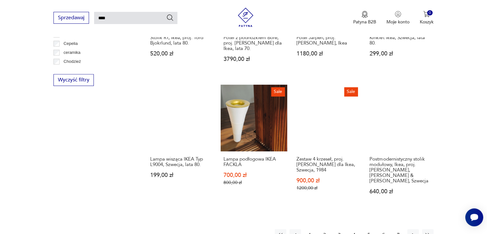
scroll to position [471, 0]
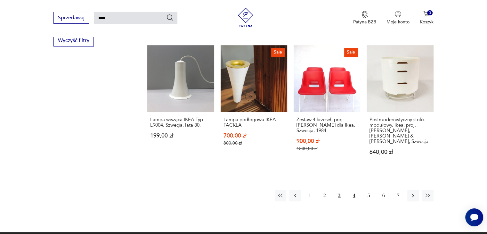
click at [353, 190] on button "4" at bounding box center [355, 196] width 12 height 12
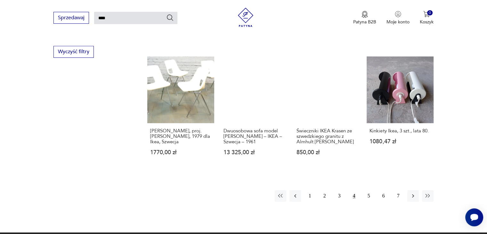
scroll to position [471, 0]
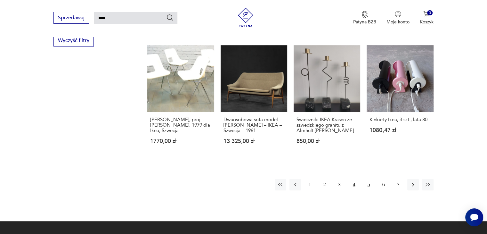
click at [370, 179] on button "5" at bounding box center [369, 185] width 12 height 12
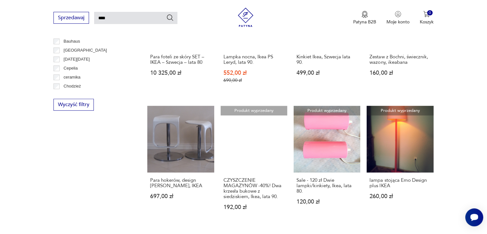
scroll to position [471, 0]
